Goal: Task Accomplishment & Management: Use online tool/utility

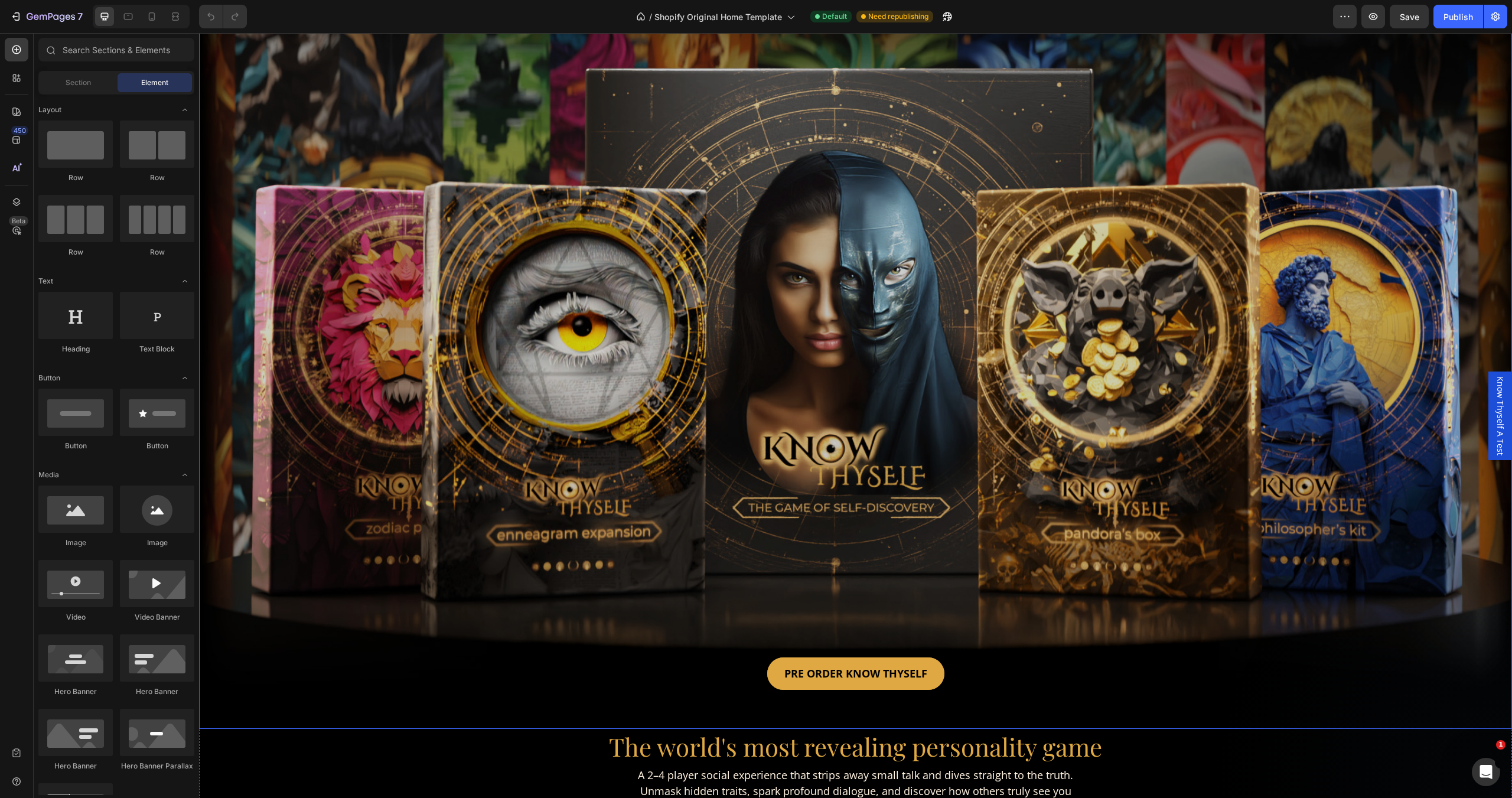
scroll to position [59, 0]
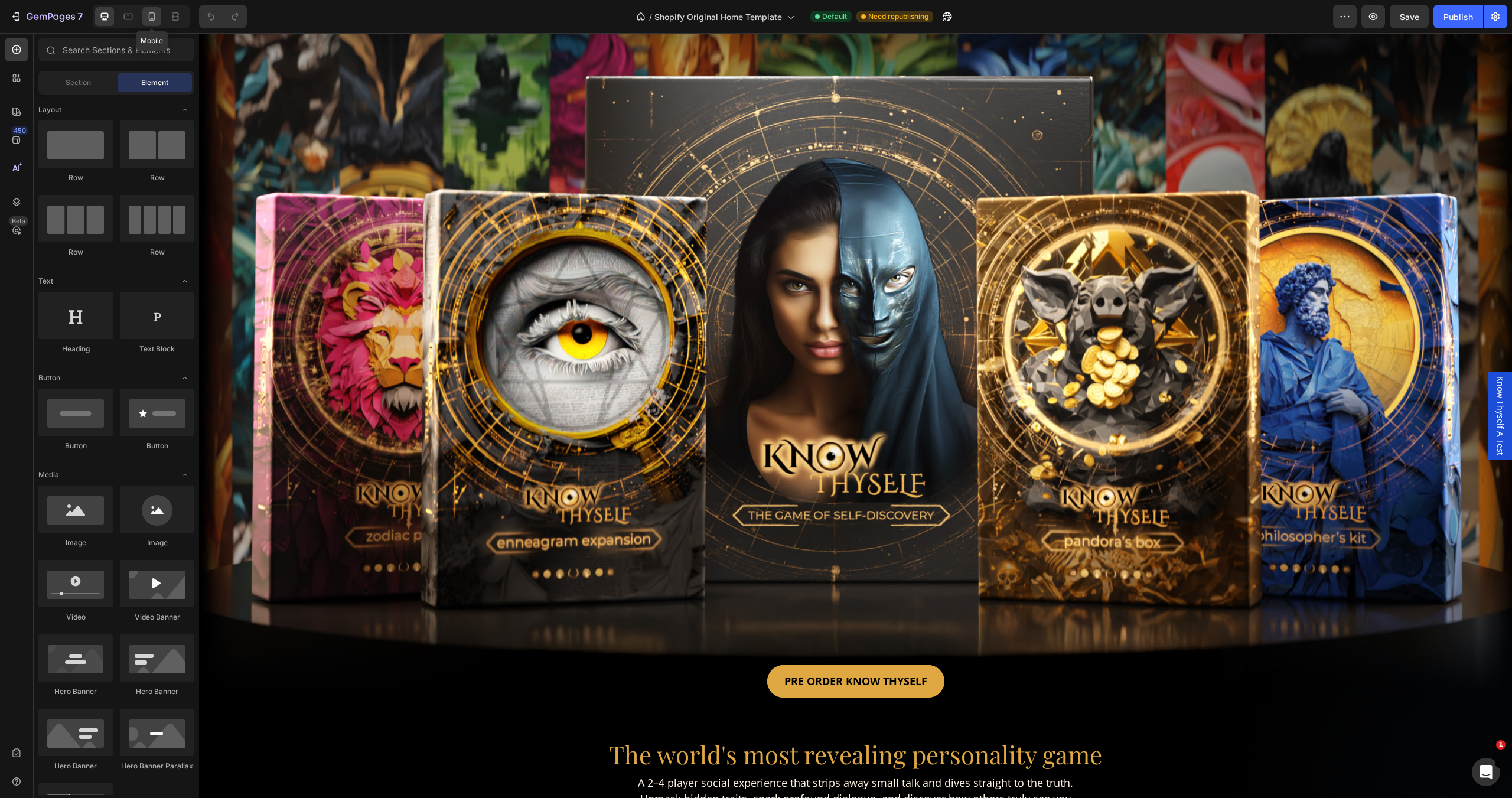
click at [156, 24] on div at bounding box center [152, 16] width 19 height 19
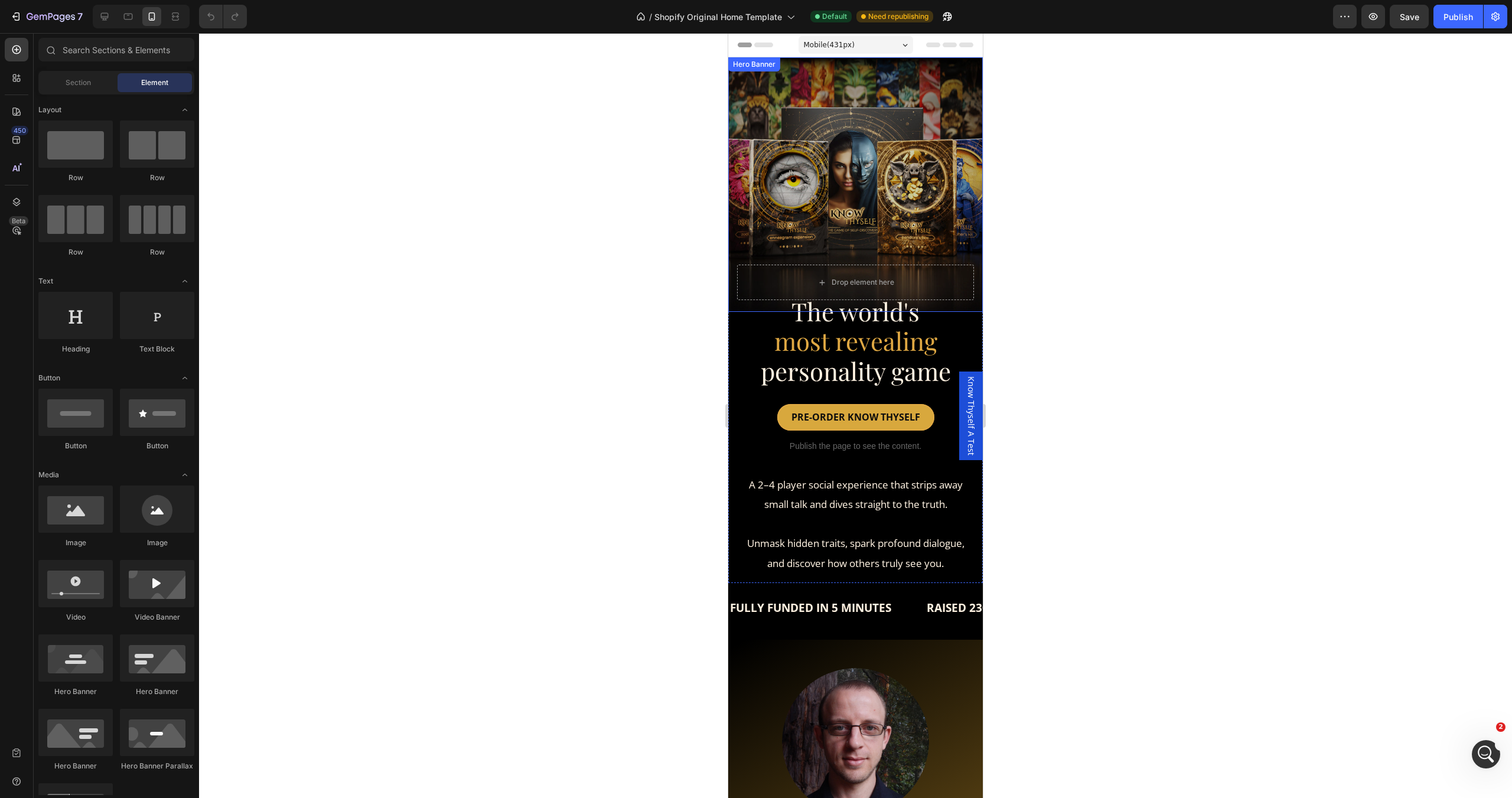
click at [768, 199] on div "Overlay" at bounding box center [856, 185] width 255 height 255
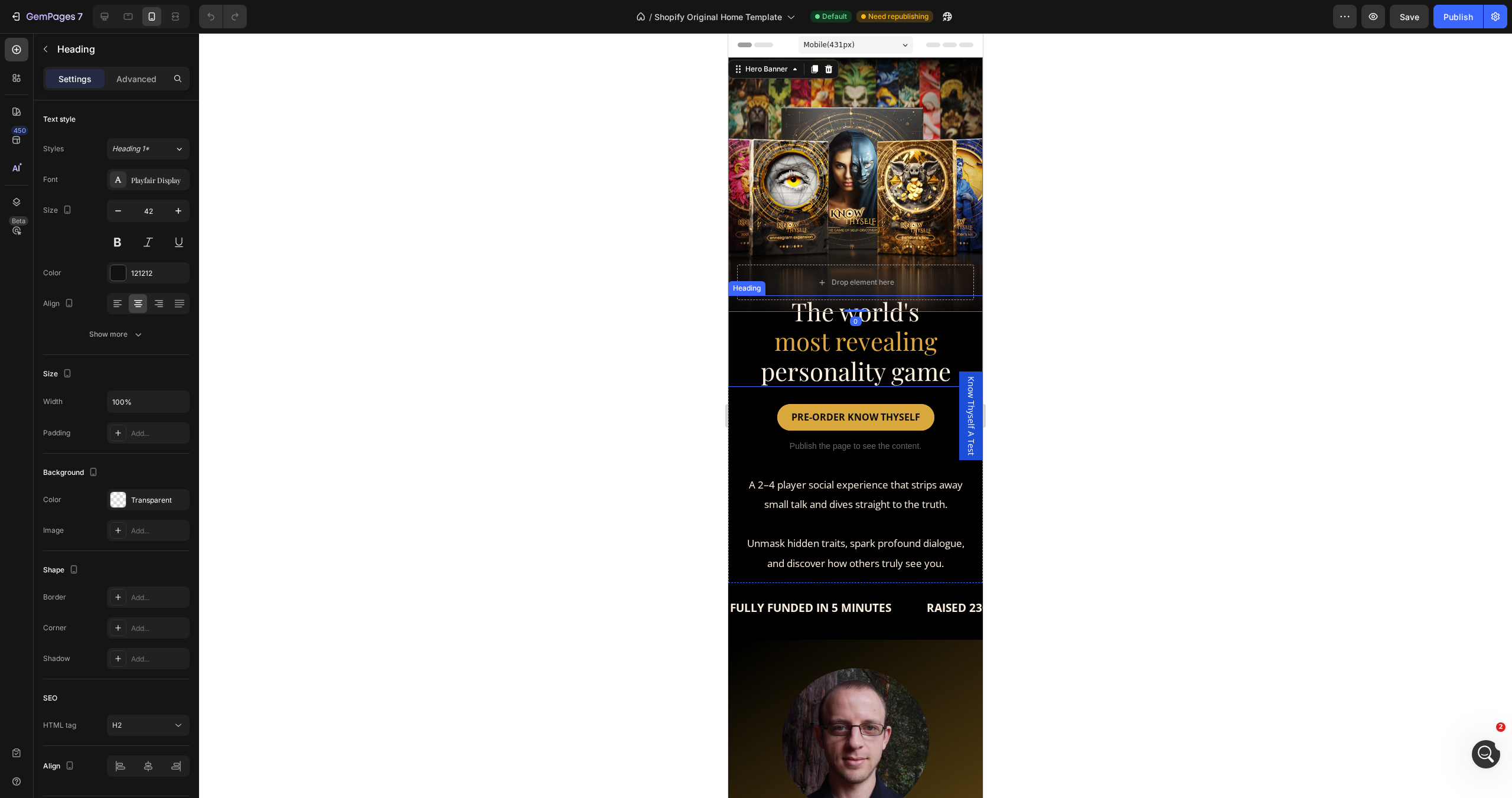
click at [752, 331] on h2 "The world's most revealing personality game" at bounding box center [856, 341] width 255 height 91
click at [137, 88] on div "Settings Advanced" at bounding box center [116, 79] width 146 height 24
click at [137, 82] on p "Advanced" at bounding box center [137, 79] width 40 height 12
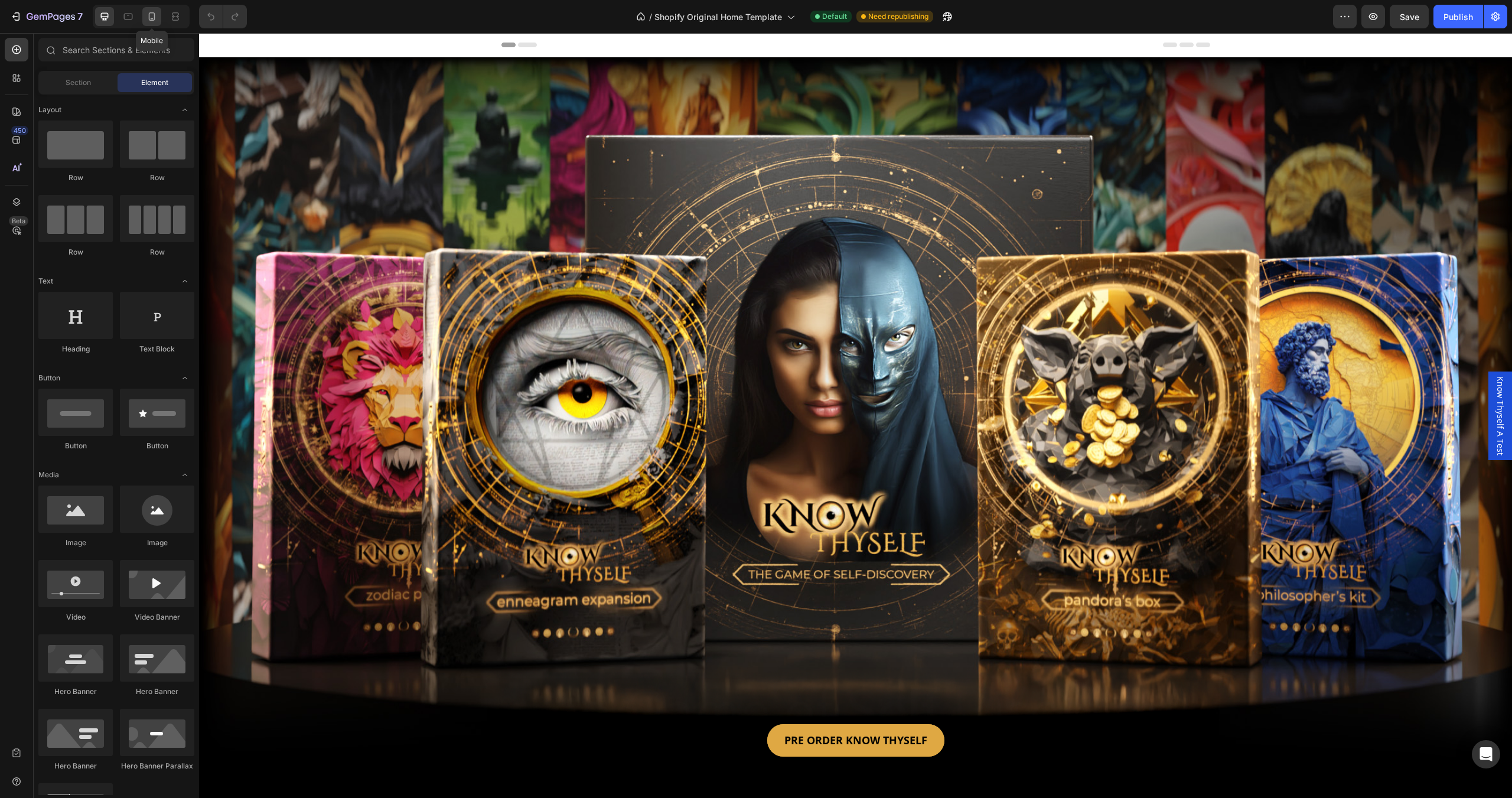
click at [155, 15] on icon at bounding box center [152, 16] width 7 height 9
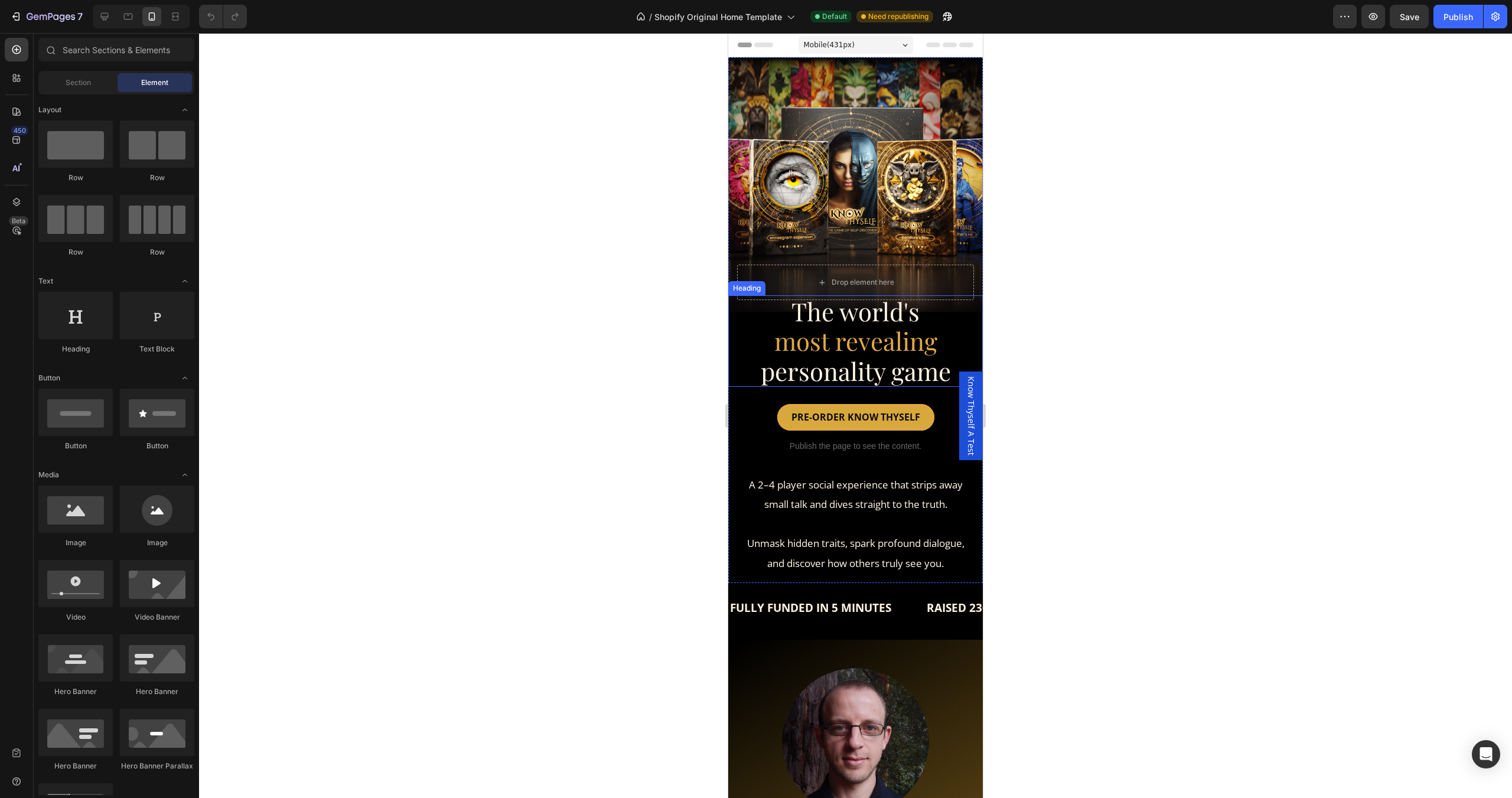
click at [746, 338] on h2 "The world's most revealing personality game" at bounding box center [856, 341] width 255 height 91
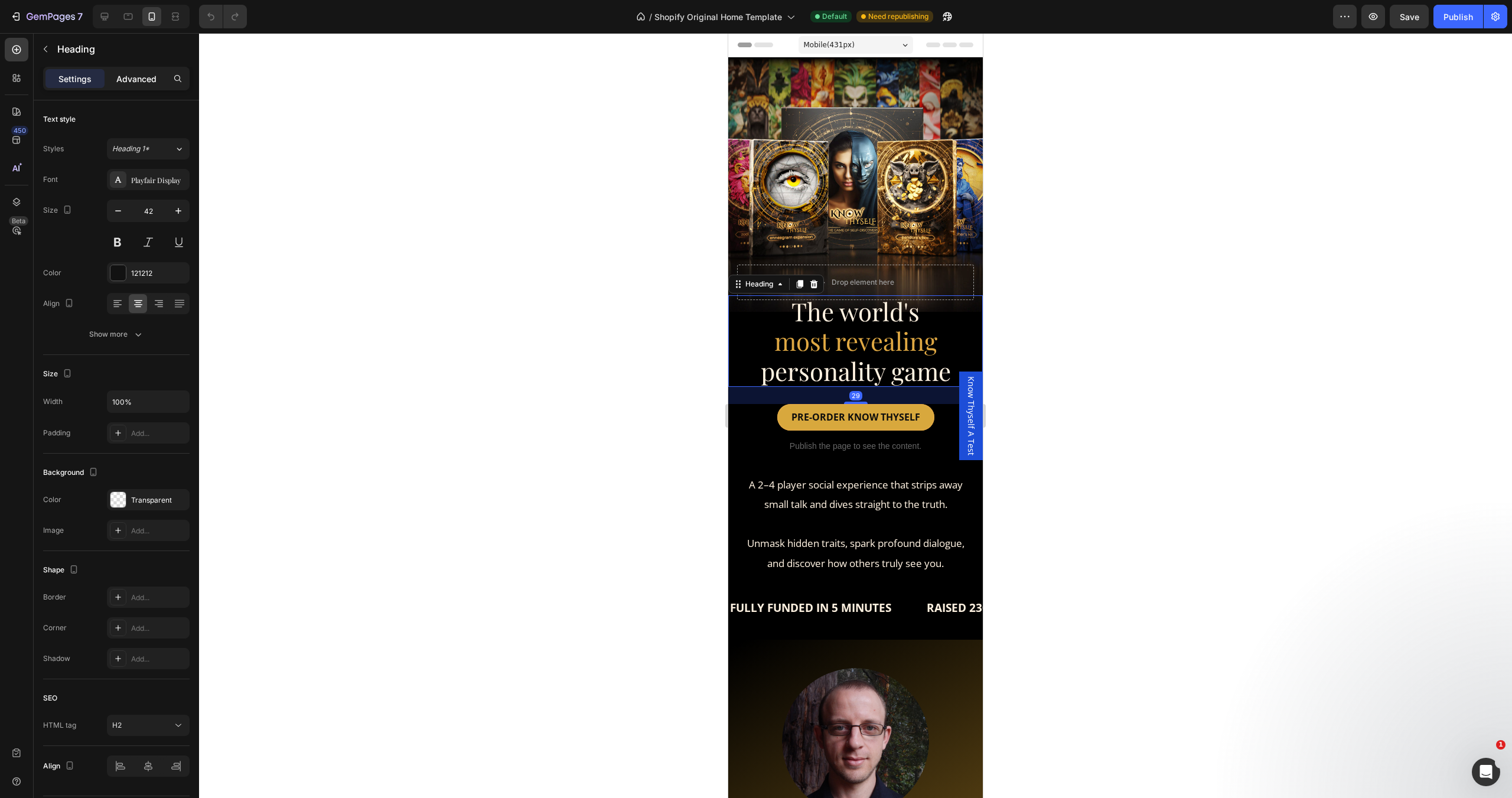
click at [123, 85] on div "Advanced" at bounding box center [136, 78] width 59 height 19
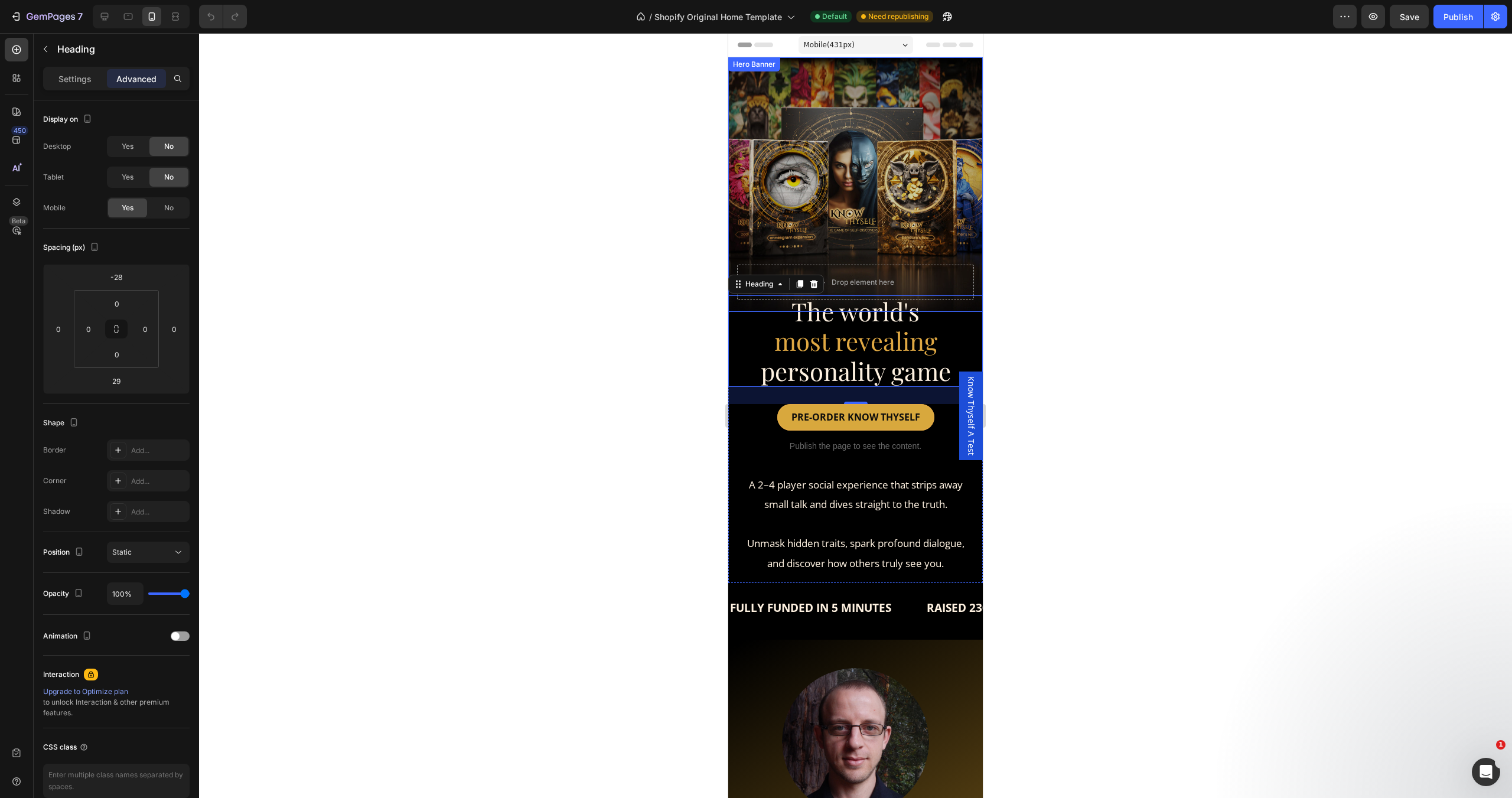
click at [800, 124] on div "Overlay" at bounding box center [856, 185] width 255 height 255
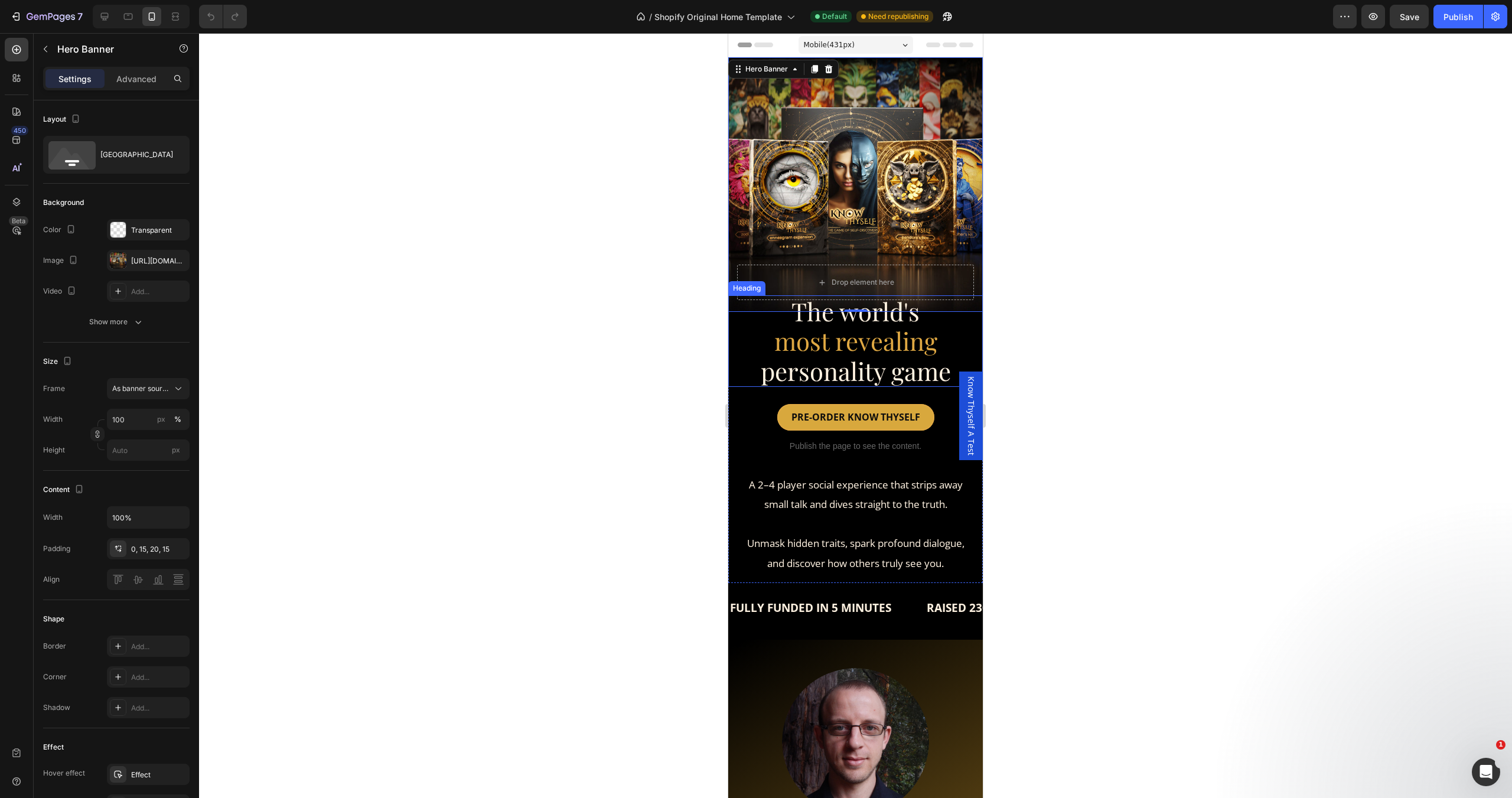
click at [742, 327] on h2 "The world's most revealing personality game" at bounding box center [856, 341] width 255 height 91
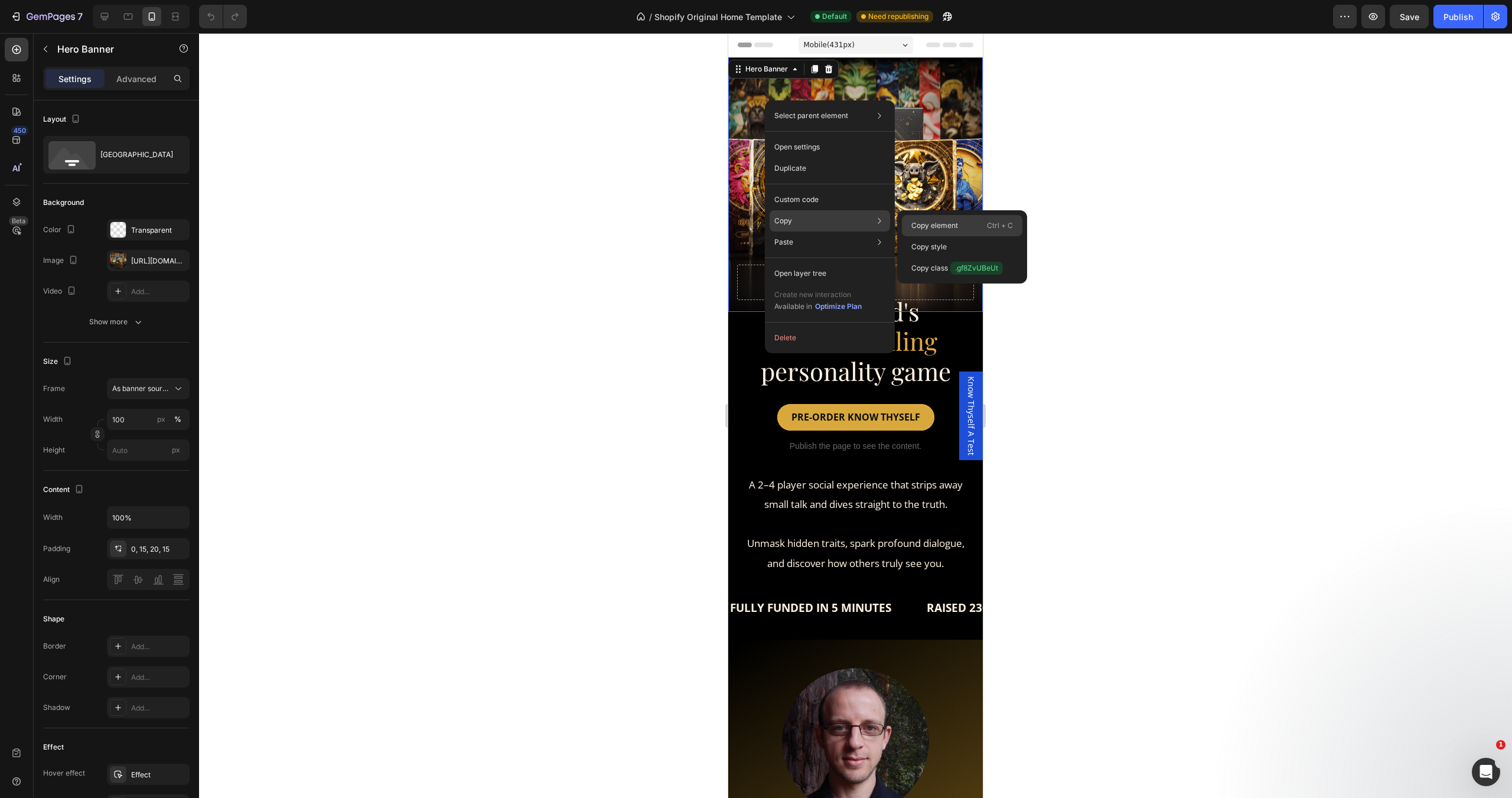
click at [949, 237] on div "Copy element Ctrl + C" at bounding box center [962, 247] width 121 height 21
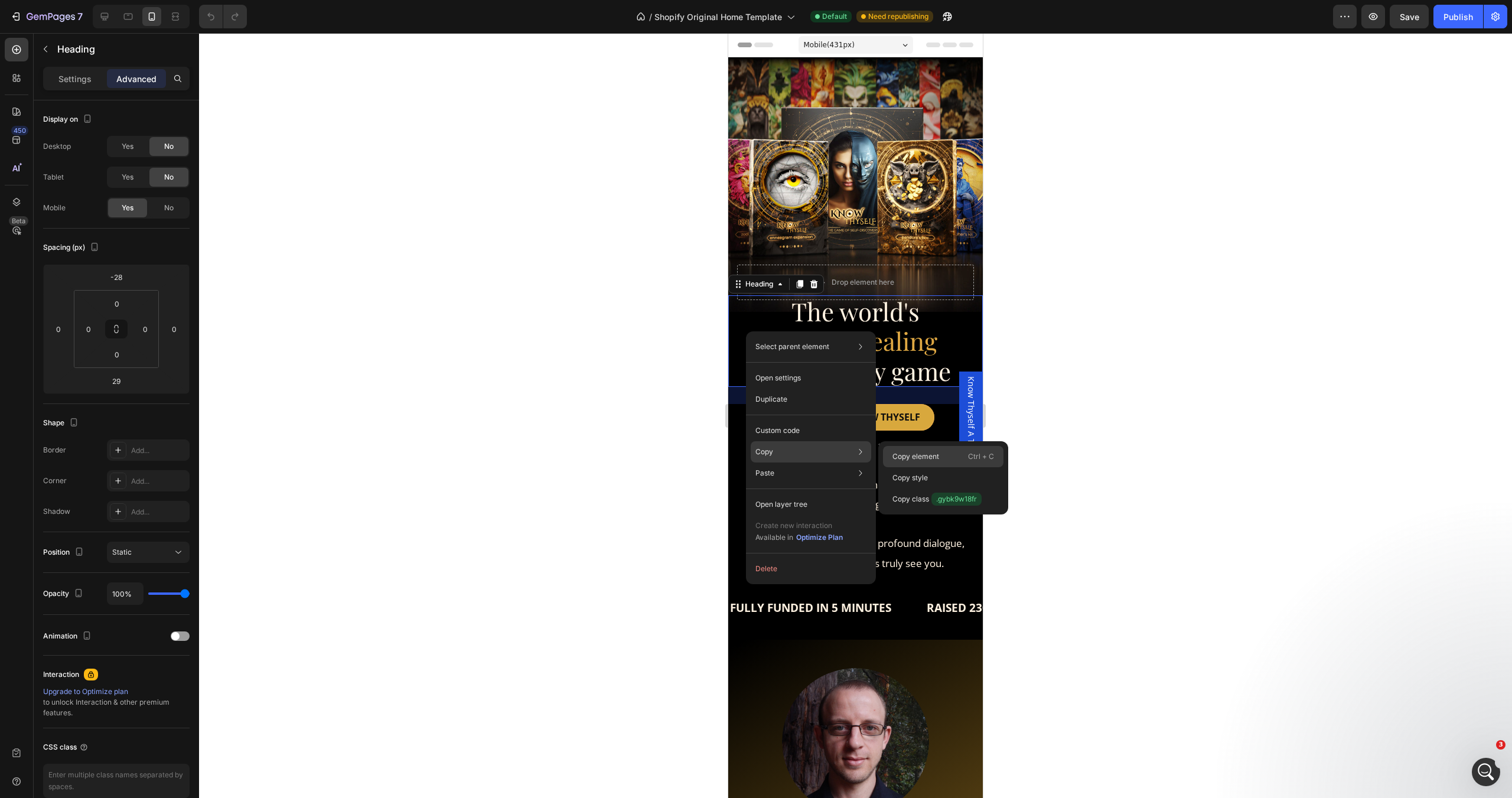
click at [901, 468] on div "Copy element Ctrl + C" at bounding box center [943, 478] width 121 height 21
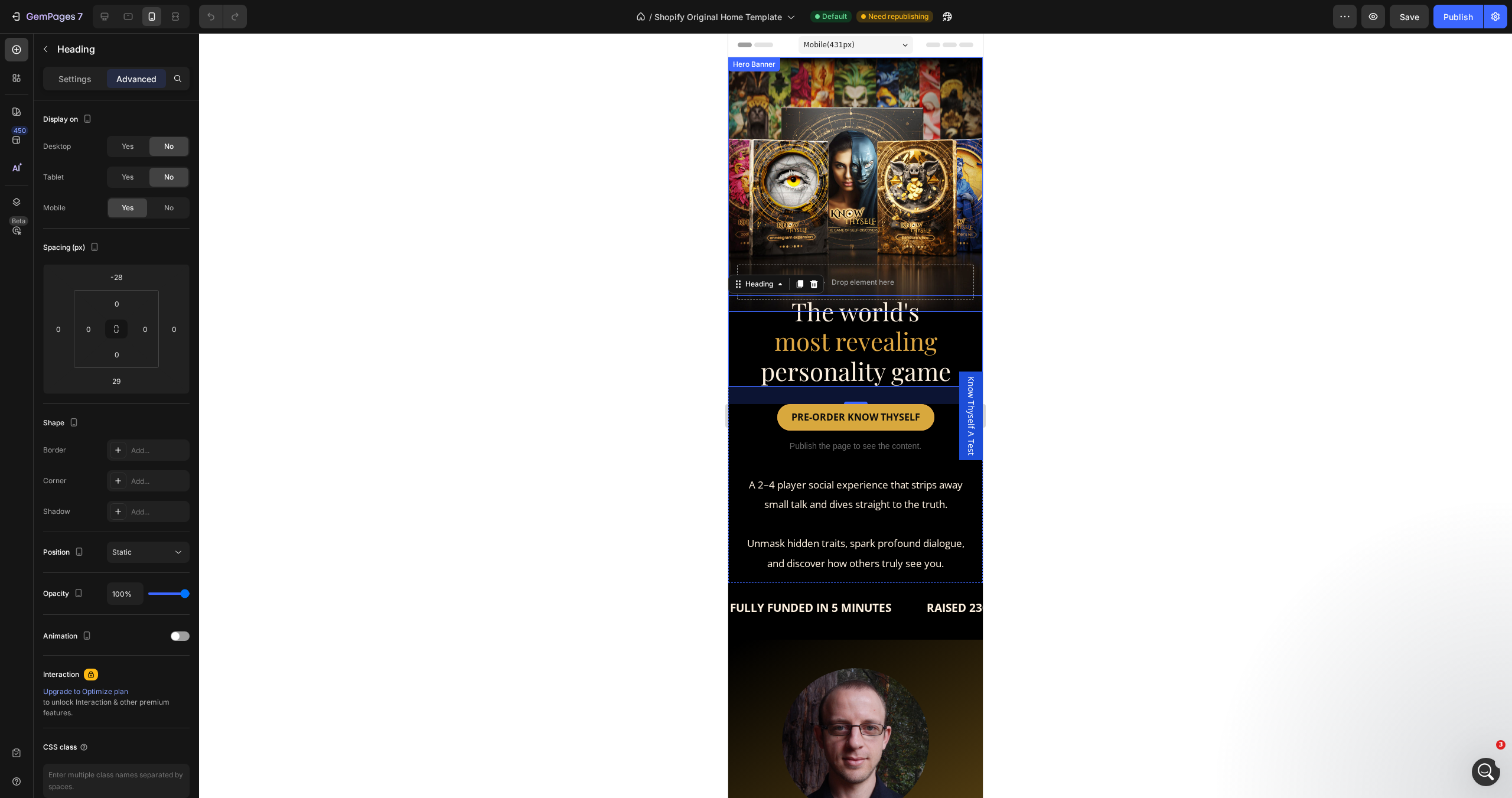
click at [751, 67] on div "Hero Banner" at bounding box center [754, 64] width 48 height 10
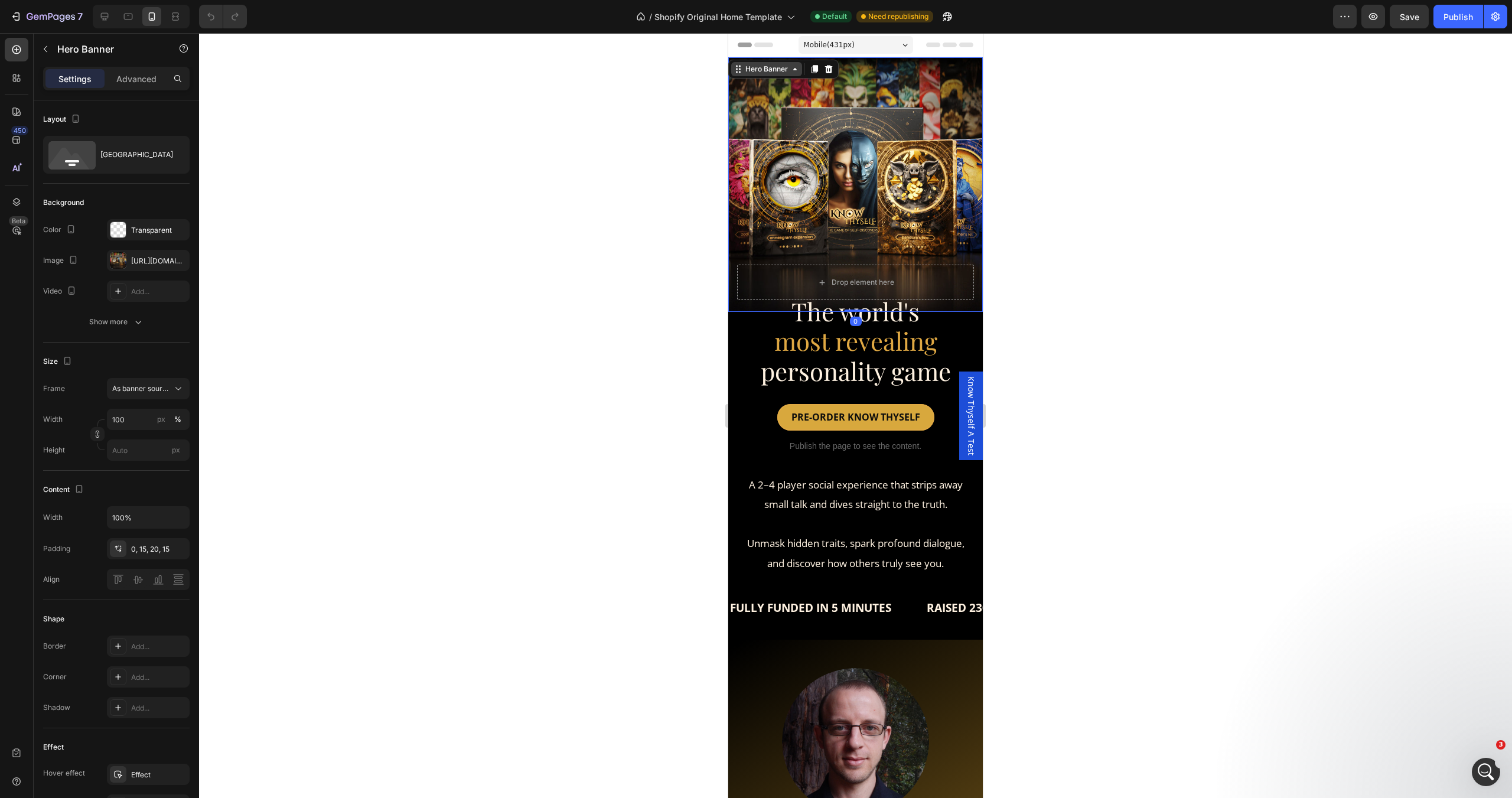
click at [760, 73] on div "Hero Banner" at bounding box center [767, 69] width 48 height 10
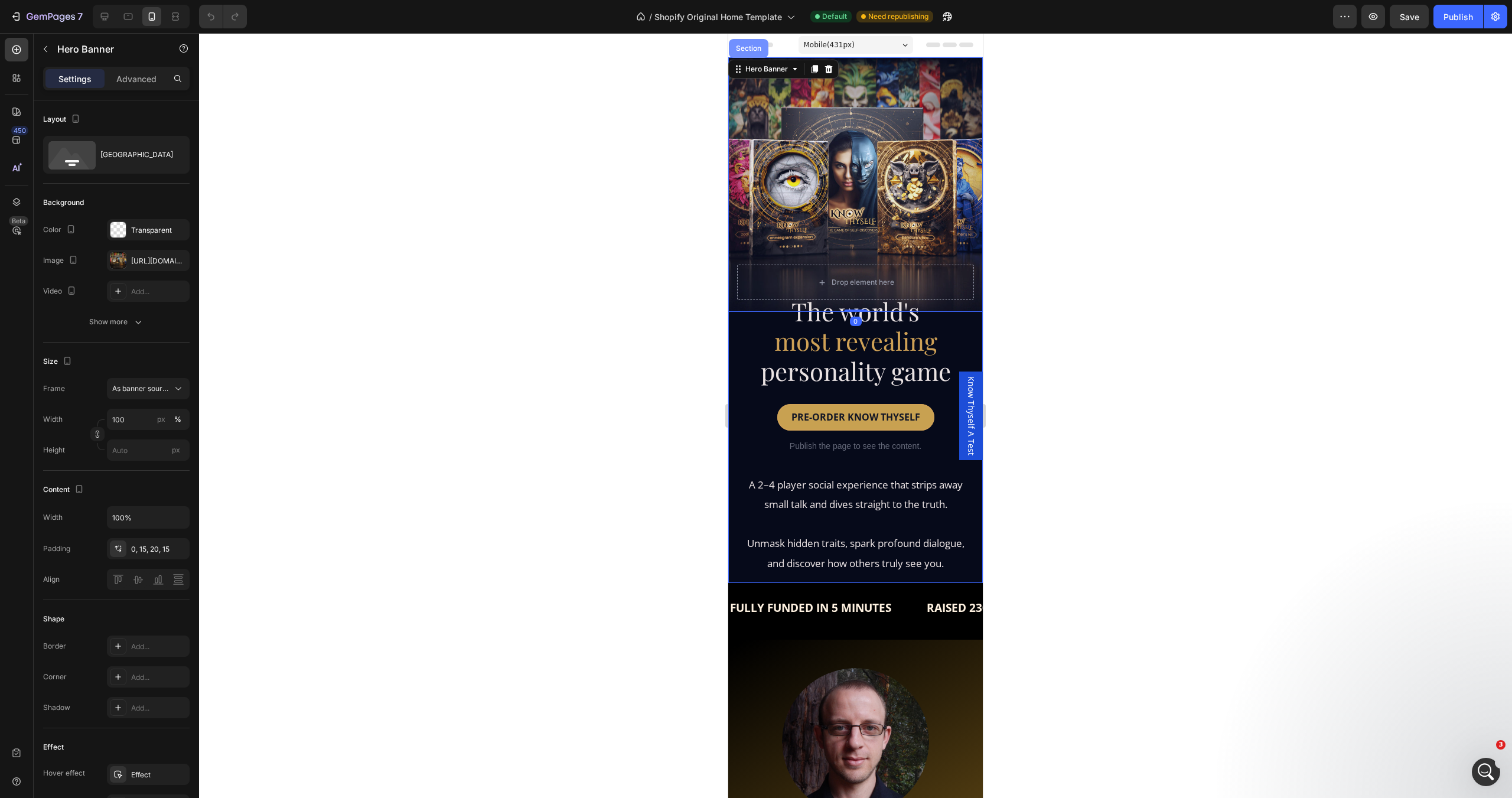
click at [746, 55] on div "Section" at bounding box center [748, 48] width 40 height 19
